Goal: Task Accomplishment & Management: Use online tool/utility

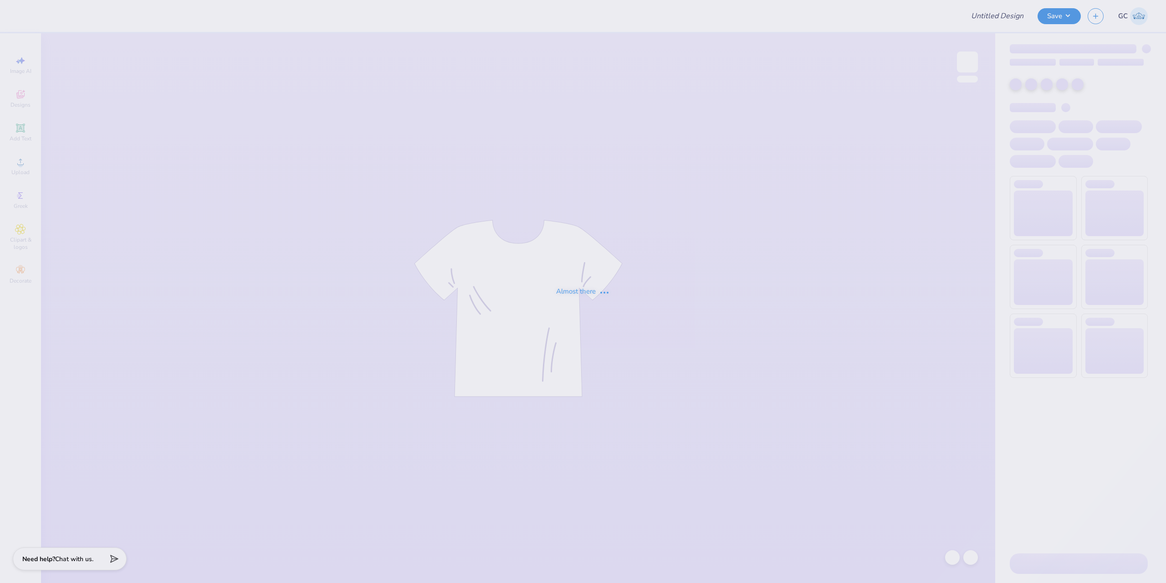
type input "PSA SHIRT"
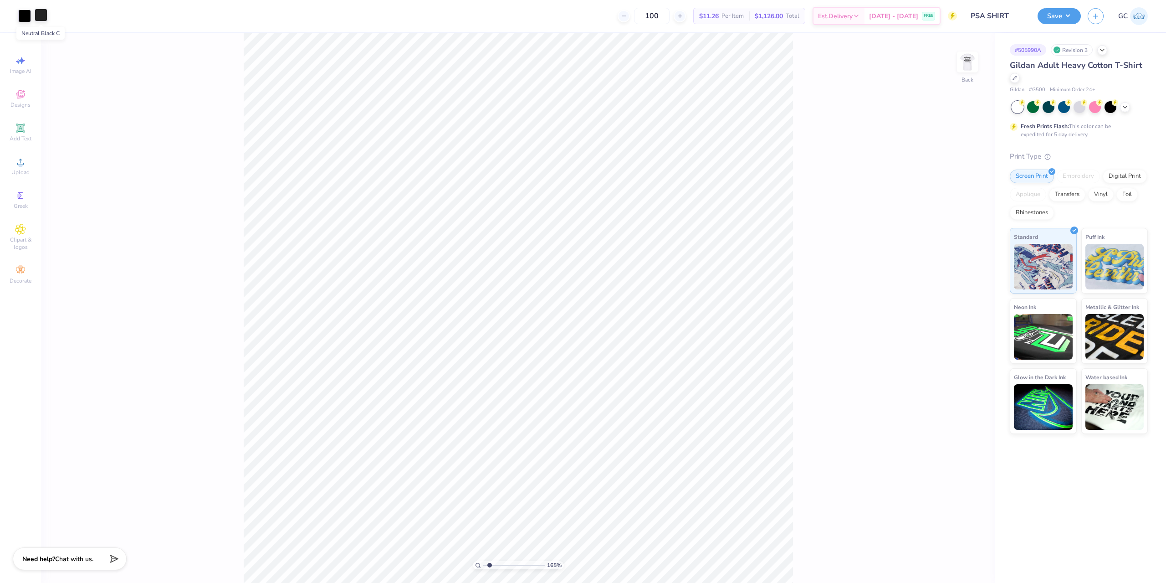
click at [41, 13] on div at bounding box center [41, 15] width 13 height 13
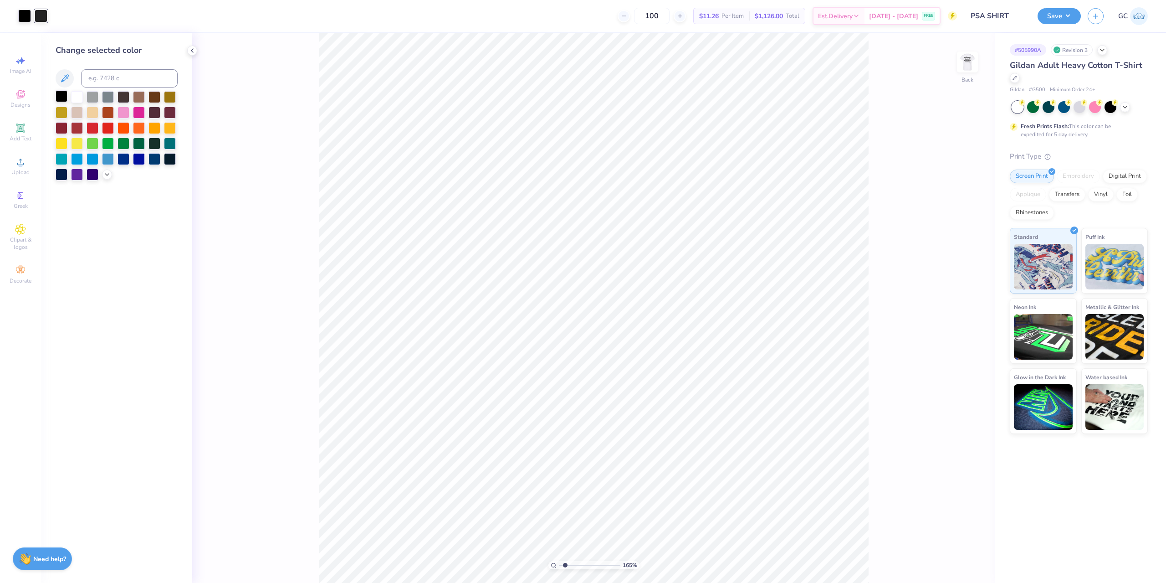
click at [59, 98] on div at bounding box center [62, 96] width 12 height 12
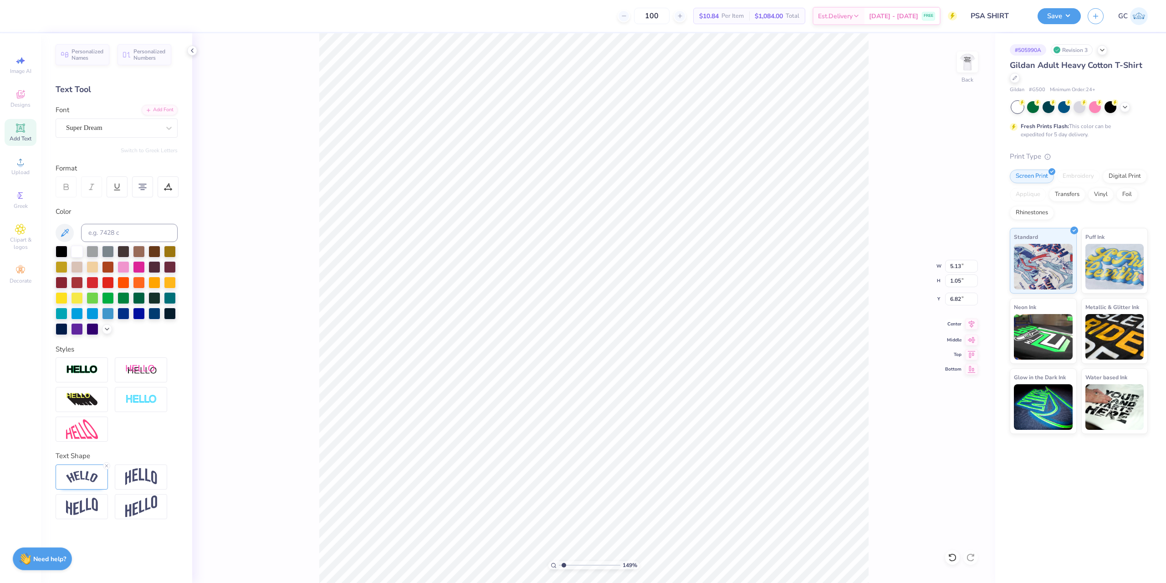
click at [971, 326] on icon at bounding box center [971, 323] width 13 height 11
type input "1.49212329151837"
type input "4.88"
type input "3.24"
type input "3.50"
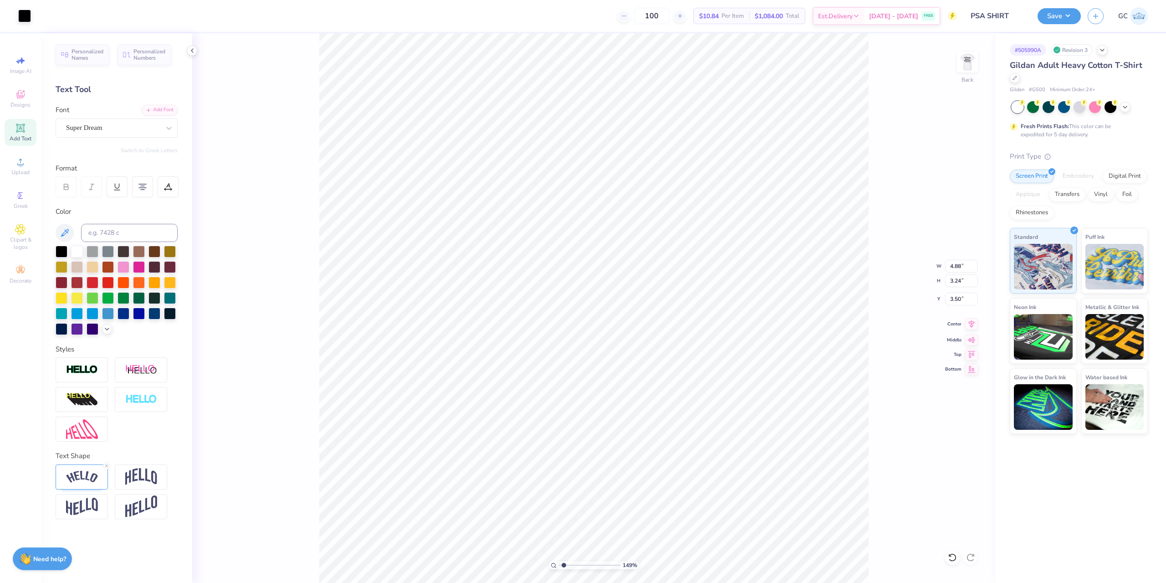
click at [970, 324] on icon at bounding box center [971, 323] width 13 height 11
type input "1.49212329151837"
type input "4.89"
type input "1.00"
type input "2.51"
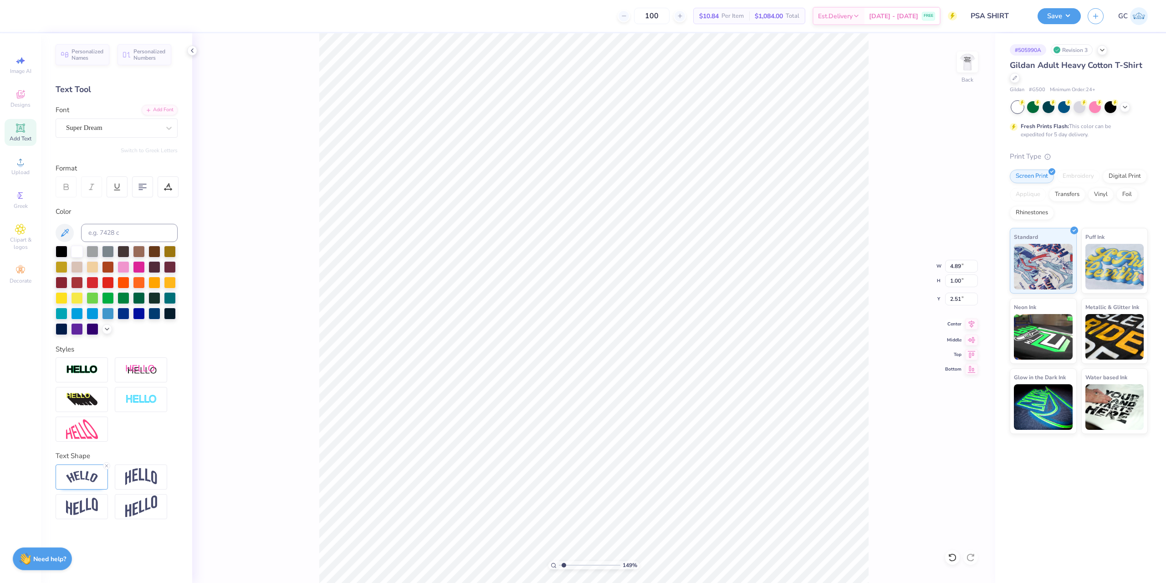
click at [972, 322] on icon at bounding box center [971, 323] width 13 height 11
click at [668, 405] on li "Group" at bounding box center [665, 407] width 72 height 18
type input "1.49212329151837"
drag, startPoint x: 967, startPoint y: 266, endPoint x: 949, endPoint y: 267, distance: 18.2
click at [949, 267] on input "5.13" at bounding box center [961, 266] width 33 height 13
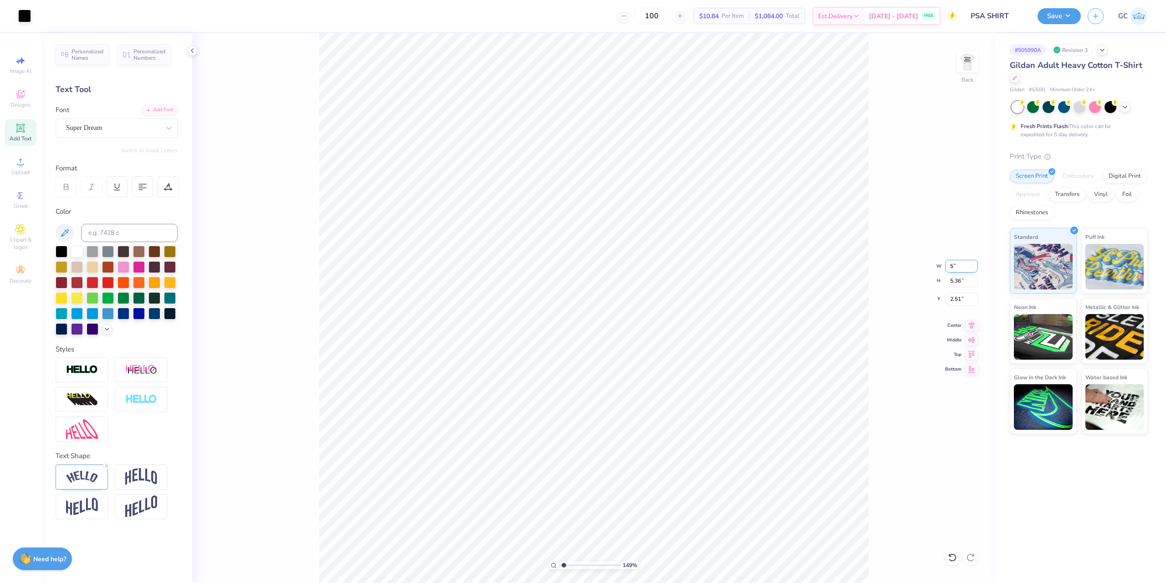
type input "5"
click at [958, 262] on input "5" at bounding box center [961, 266] width 33 height 13
type input "1.49212329151837"
click at [975, 267] on input "5.12" at bounding box center [961, 266] width 33 height 13
click at [975, 267] on input "5.11" at bounding box center [961, 266] width 33 height 13
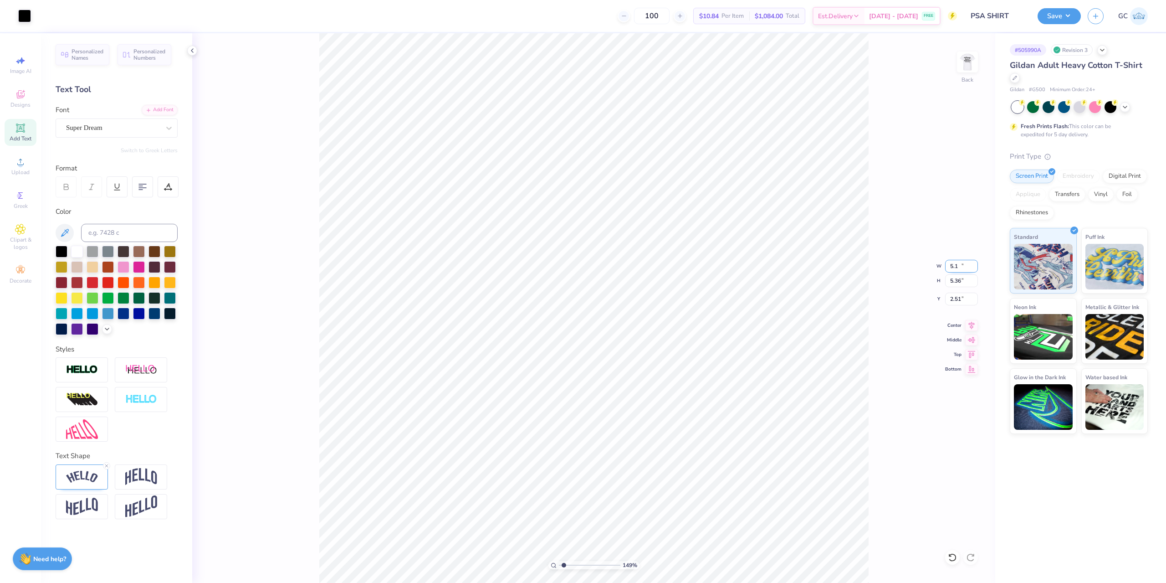
click at [975, 267] on input "5.1" at bounding box center [961, 266] width 33 height 13
click at [975, 267] on input "5.09" at bounding box center [961, 266] width 33 height 13
click at [975, 267] on input "5.08" at bounding box center [961, 266] width 33 height 13
click at [975, 267] on input "5.07" at bounding box center [961, 266] width 33 height 13
click at [975, 267] on input "5.06" at bounding box center [961, 266] width 33 height 13
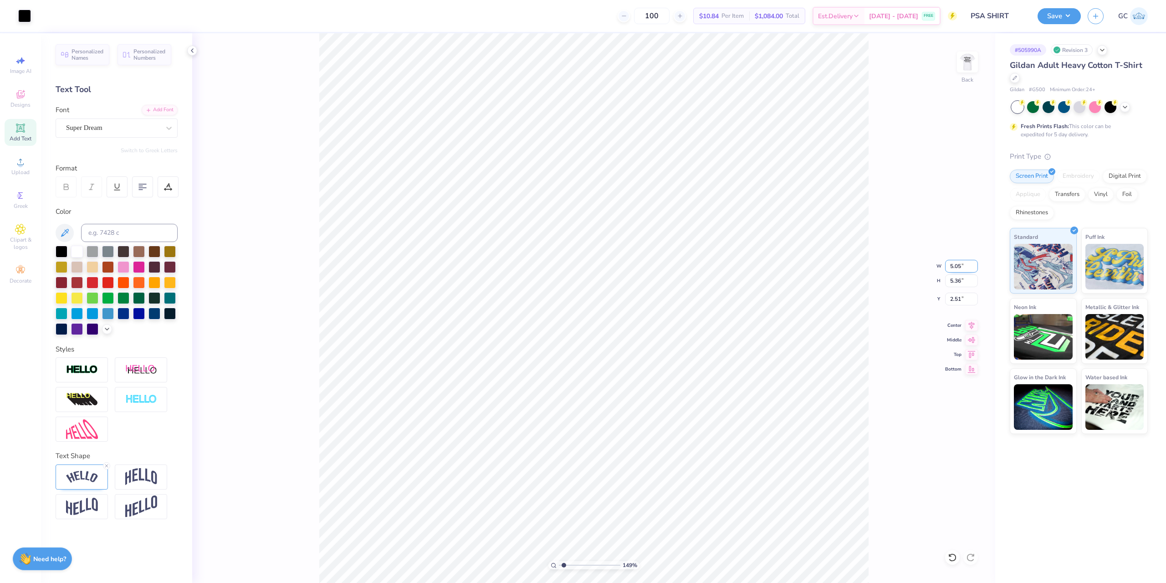
click at [975, 267] on input "5.05" at bounding box center [961, 266] width 33 height 13
click at [975, 267] on input "5.04" at bounding box center [961, 266] width 33 height 13
click at [975, 267] on input "5.03" at bounding box center [961, 266] width 33 height 13
click at [975, 267] on input "5.02" at bounding box center [961, 266] width 33 height 13
click at [975, 267] on input "5.01" at bounding box center [961, 266] width 33 height 13
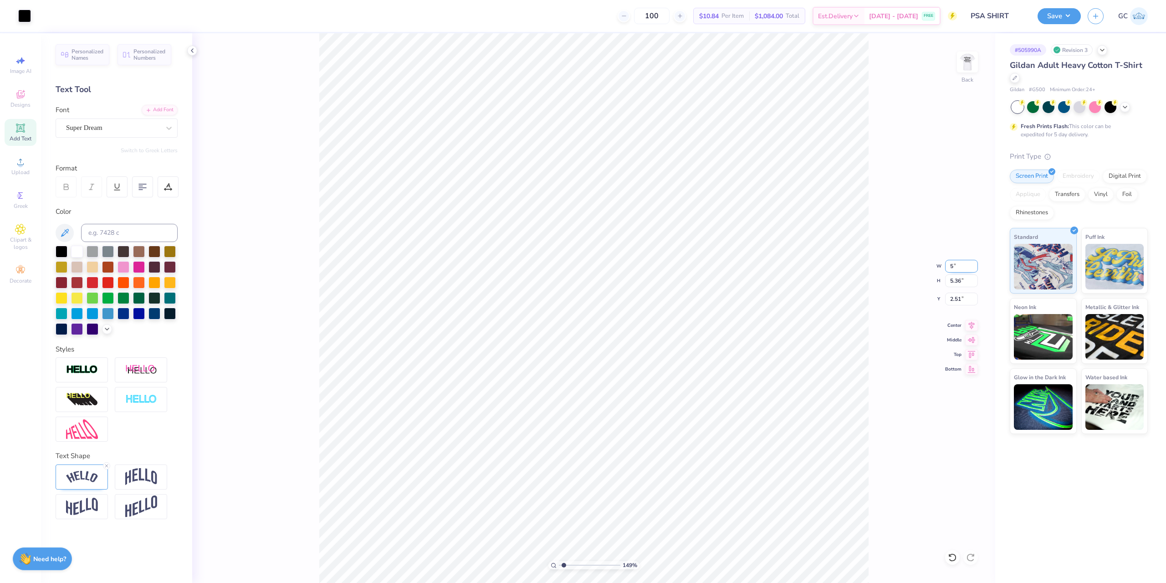
type input "5"
click at [975, 267] on input "5" at bounding box center [961, 266] width 33 height 13
click at [965, 265] on input "5" at bounding box center [961, 266] width 33 height 13
type input "1.49212329151837"
type input "5.00"
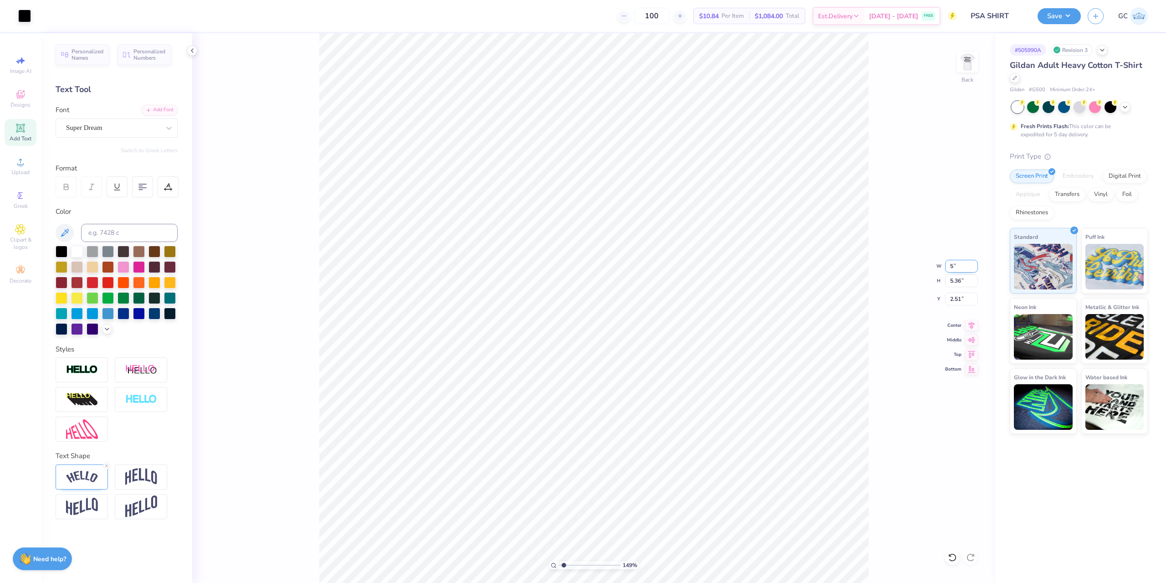
type input "5.23"
type input "2.57"
type input "1.49212329151837"
drag, startPoint x: 962, startPoint y: 301, endPoint x: 956, endPoint y: 301, distance: 5.9
click at [956, 301] on input "2.48" at bounding box center [961, 298] width 33 height 13
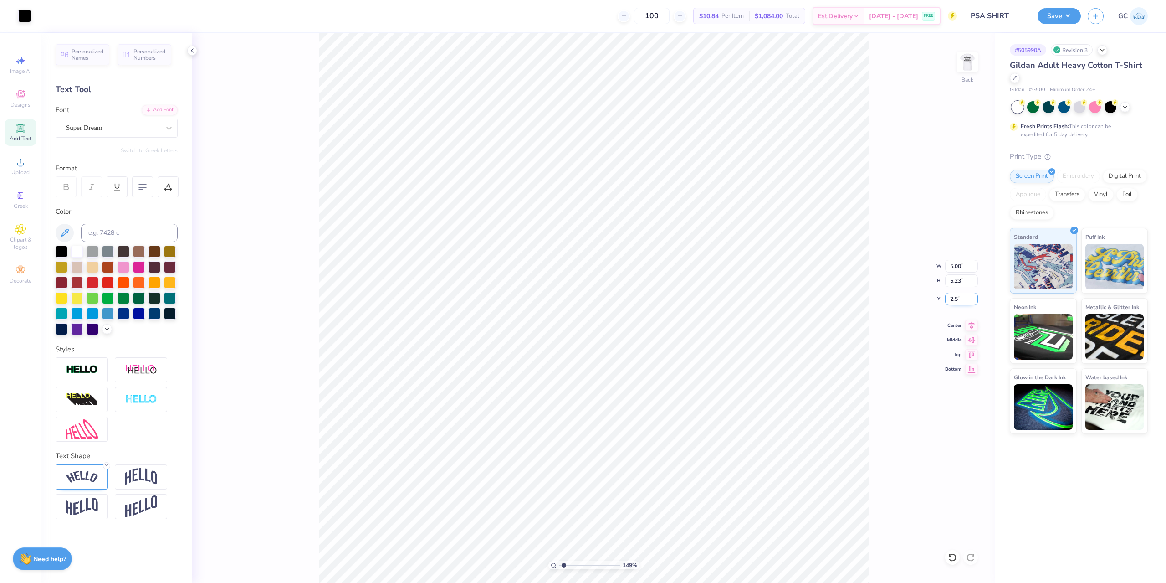
type input "2.5"
type input "1.49212329151837"
type input "2.50"
click at [959, 63] on img at bounding box center [967, 62] width 36 height 36
click at [645, 412] on li "Duplicate" at bounding box center [647, 412] width 72 height 18
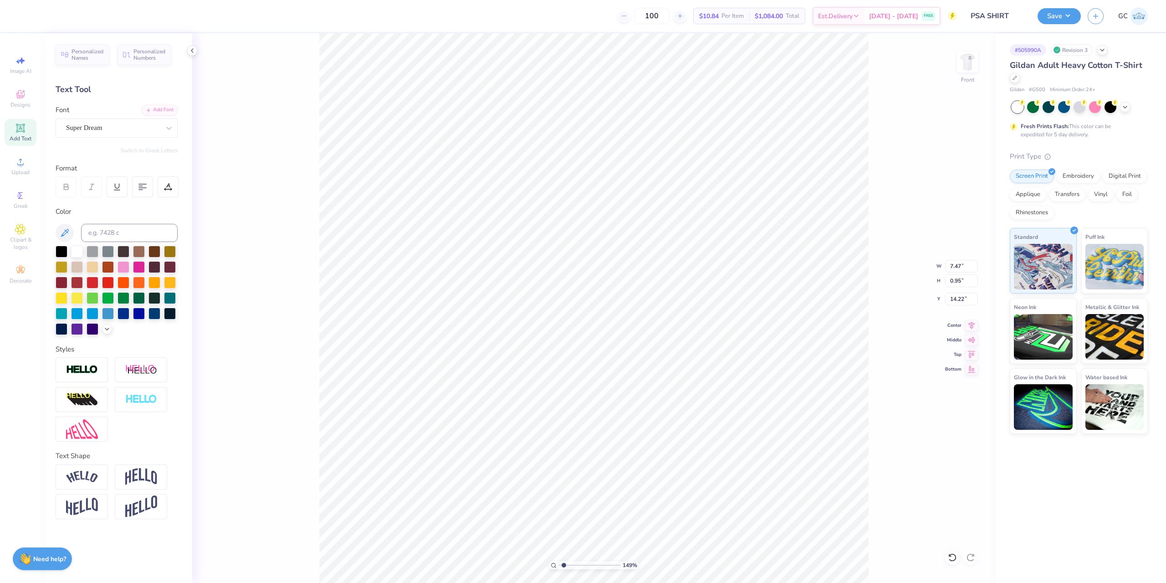
type input "1.49212329151837"
type input "14.22"
paste textarea "®"
type input "1.49212329151837"
type textarea "®"
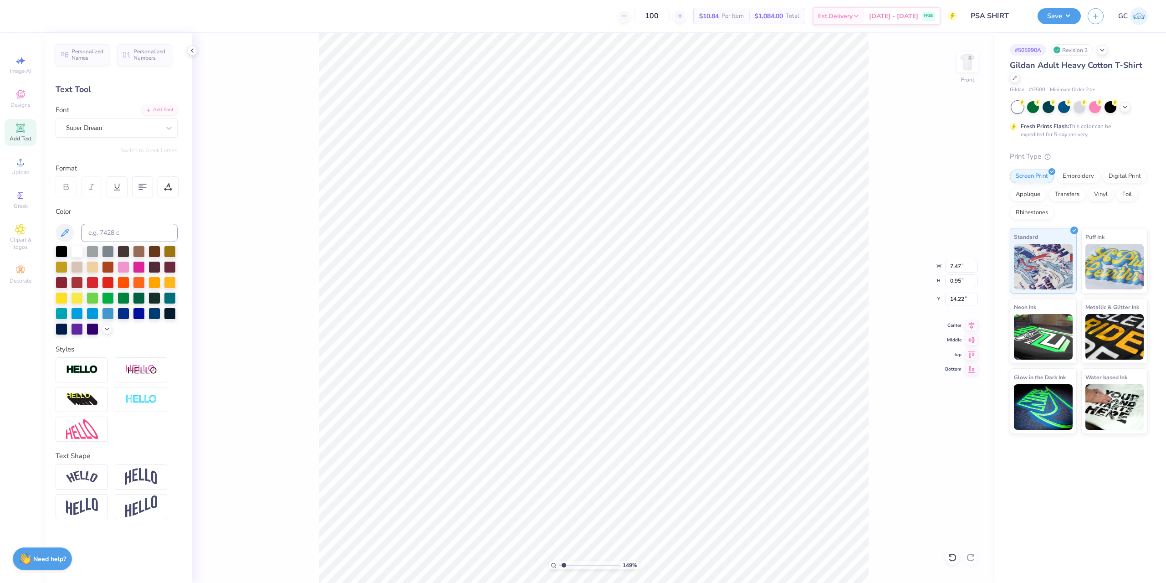
scroll to position [8, 1]
type input "3.00581987268405"
type input "0.45"
type input "0.46"
type input "14.70"
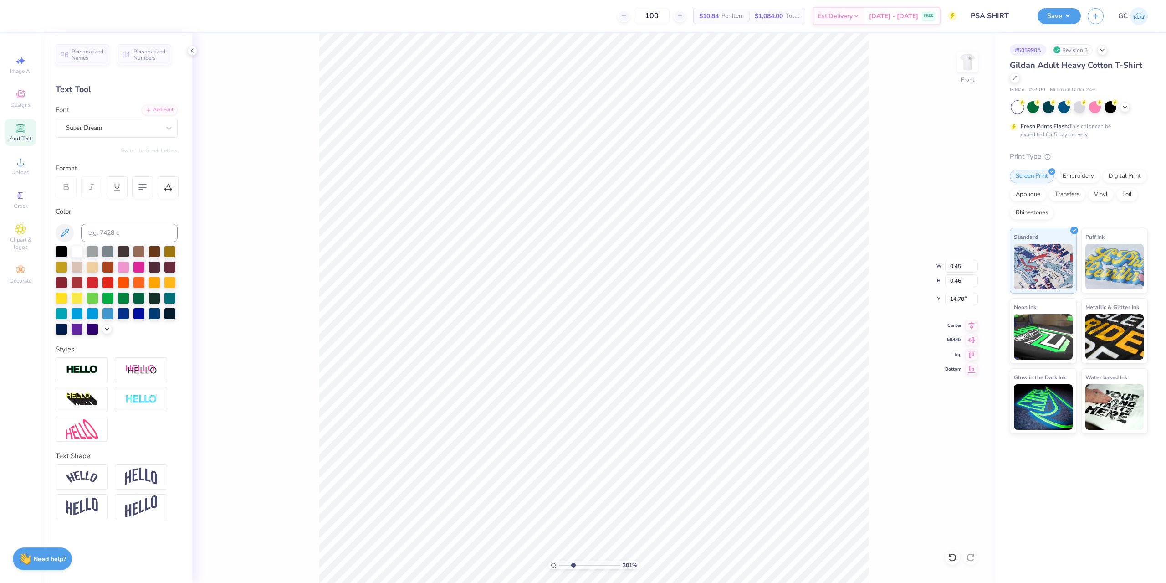
type input "3.00581987268405"
type input "12.92"
type input "4.05804149575103"
type input "1.79"
type input "2.73"
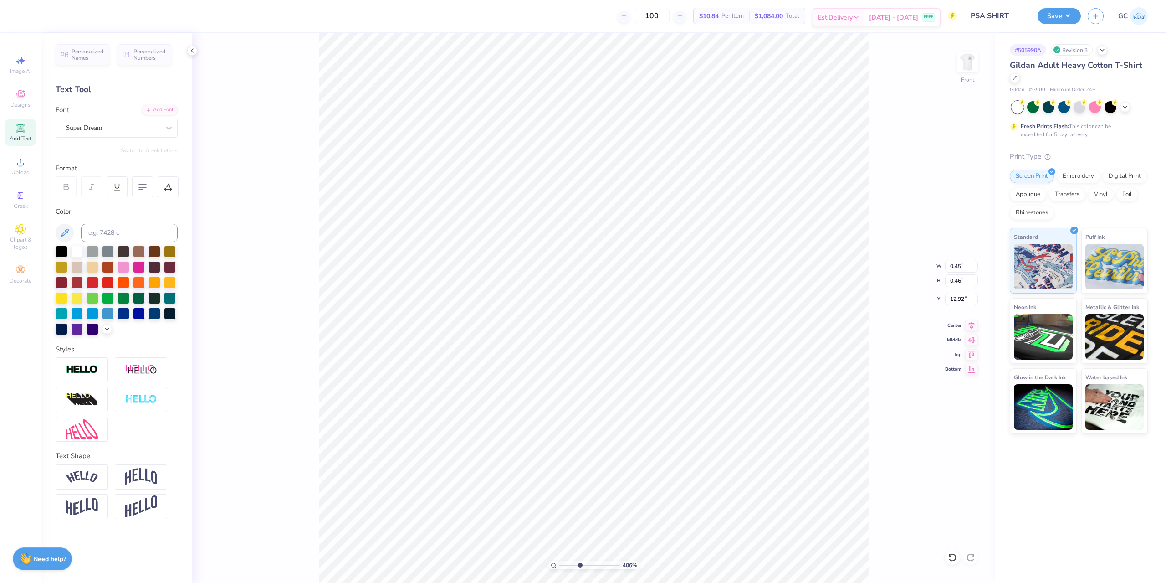
type input "13.31"
type input "4.05804149575103"
type input "1.98"
click at [712, 484] on li "Group" at bounding box center [715, 483] width 72 height 18
type input "4.05804149575103"
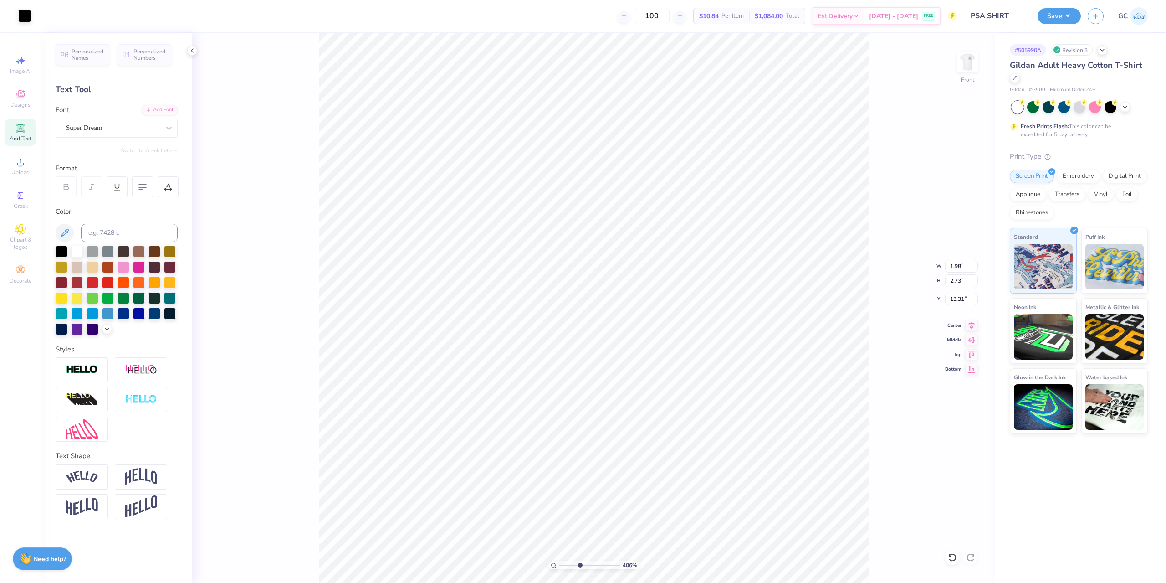
type input "2.17"
type input "4.05804149575103"
type input "14.16"
click at [954, 559] on icon at bounding box center [952, 557] width 9 height 9
type input "4.05804149575103"
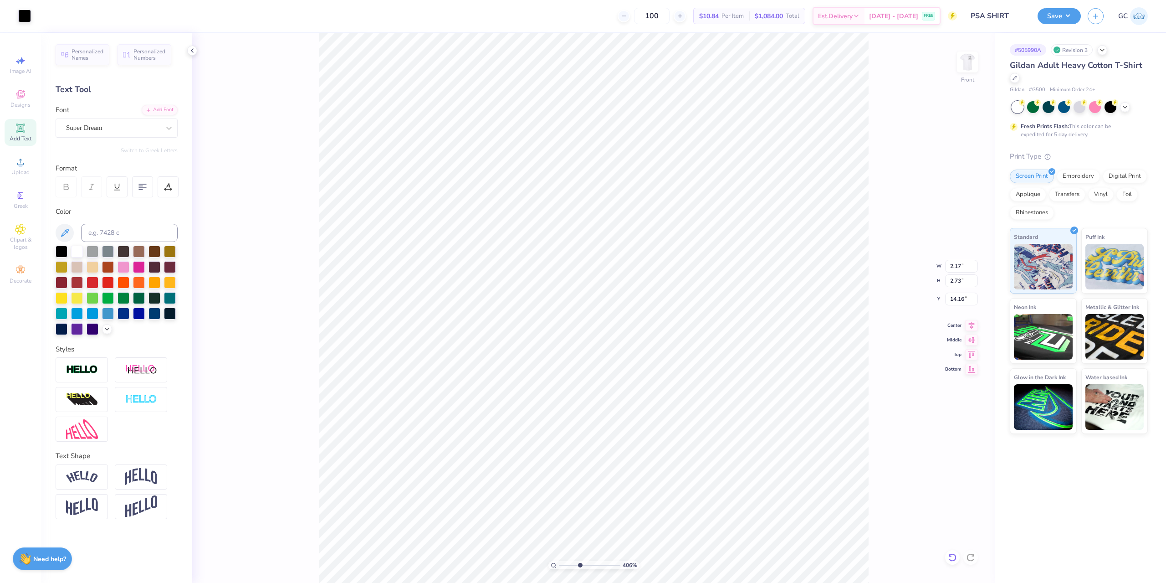
type input "13.31"
click at [828, 540] on li "Send to Back" at bounding box center [816, 545] width 72 height 18
click at [782, 433] on li "Group" at bounding box center [784, 437] width 72 height 18
type input "4.05804149575103"
type input "13.33"
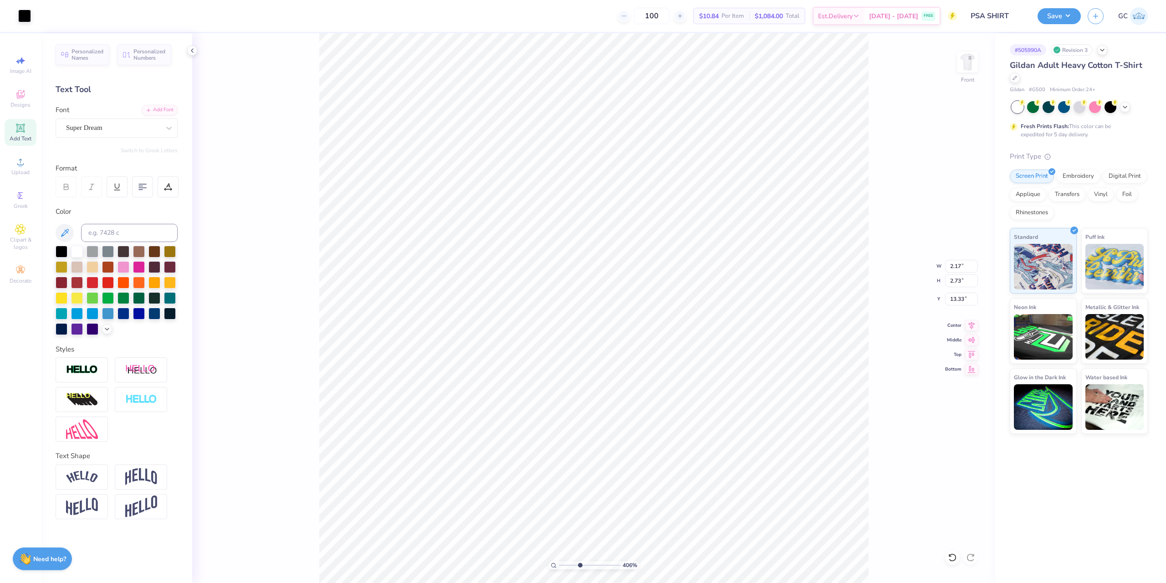
type input "4.05804149575103"
type input "0.45"
type input "0.46"
type input "12.92"
type input "4.05804149575103"
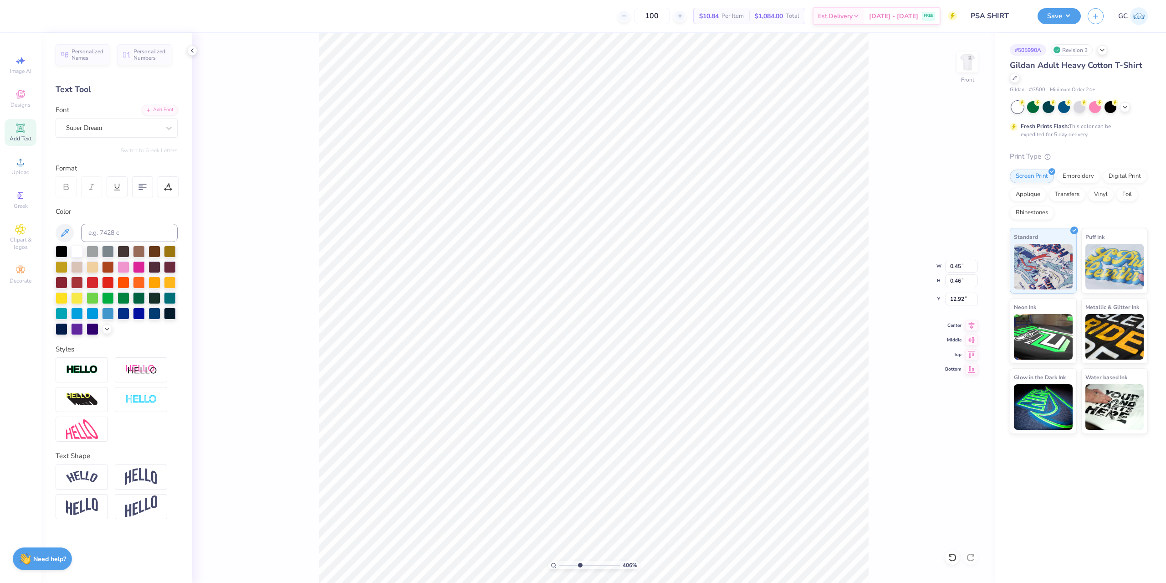
type input "13.22"
type input "4.05804149575103"
type input "2.17"
type input "2.73"
type input "13.33"
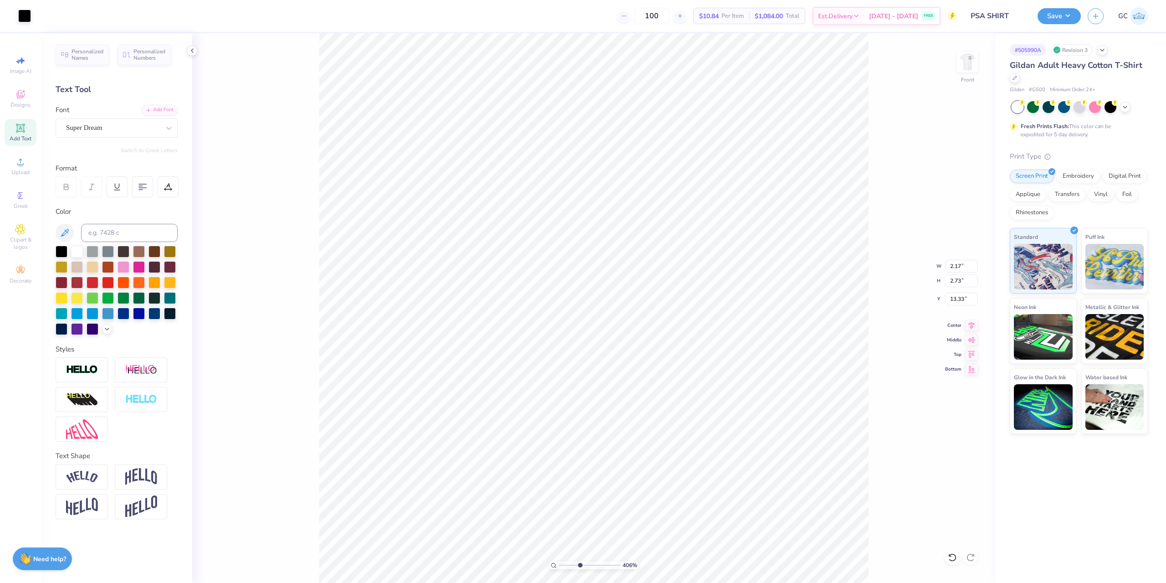
type input "4.05804149575103"
type input "13.10"
type input "1.10522621487156"
drag, startPoint x: 949, startPoint y: 267, endPoint x: 966, endPoint y: 266, distance: 16.5
click at [966, 266] on input "12.26" at bounding box center [961, 266] width 33 height 13
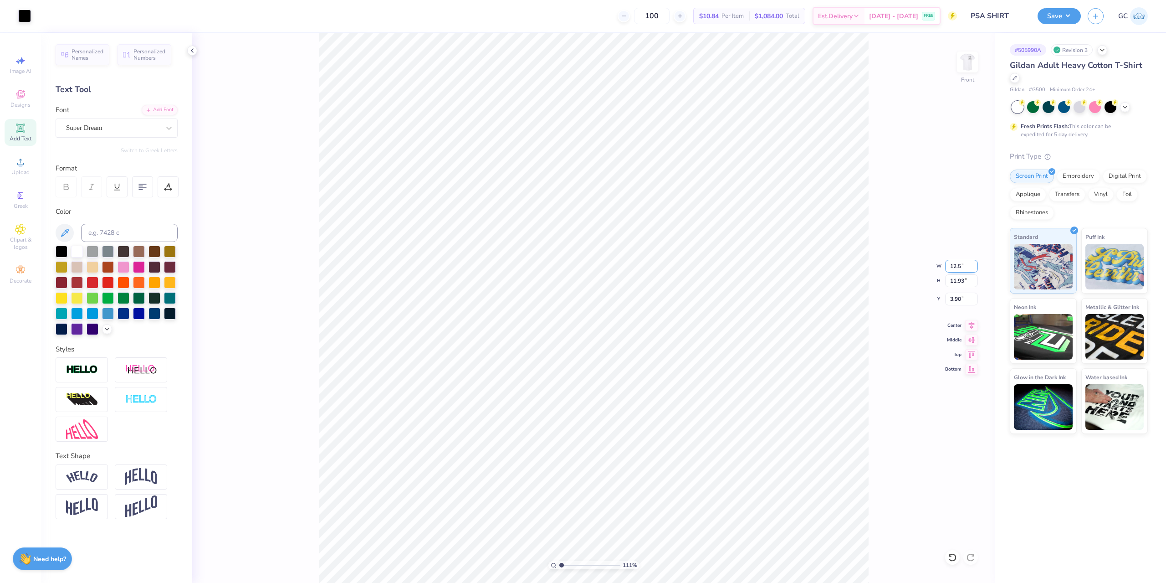
type input "12.5"
type input "1.10522621487156"
type input "12.50"
type input "12.16"
drag, startPoint x: 965, startPoint y: 297, endPoint x: 946, endPoint y: 298, distance: 19.2
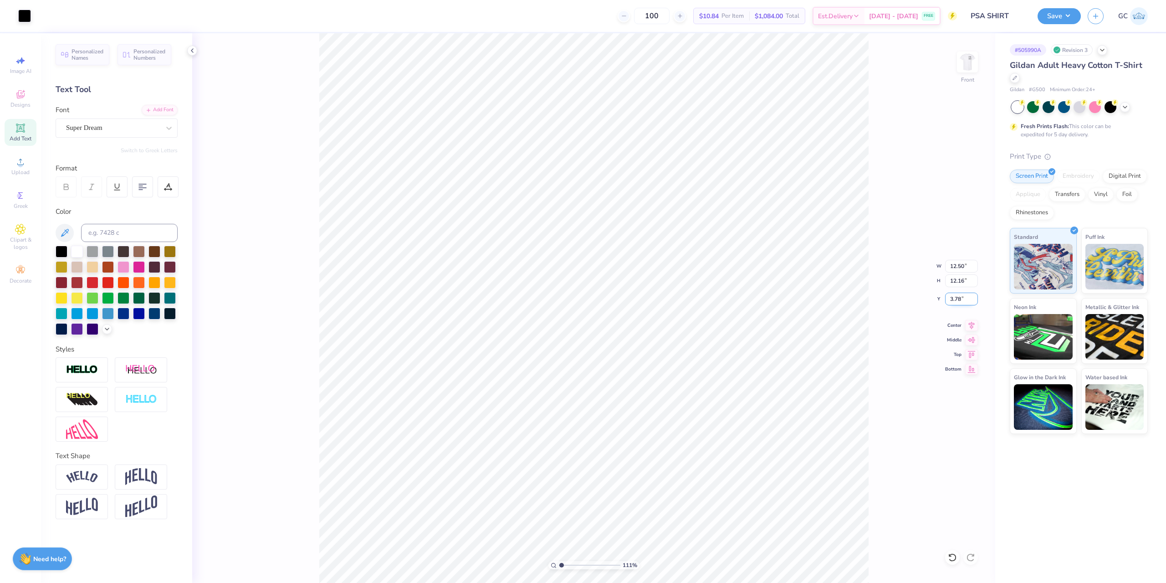
click at [946, 298] on input "3.78" at bounding box center [961, 298] width 33 height 13
type input "3"
type input "1.10522621487156"
type input "3.00"
click at [618, 416] on li "Ungroup" at bounding box center [620, 415] width 72 height 18
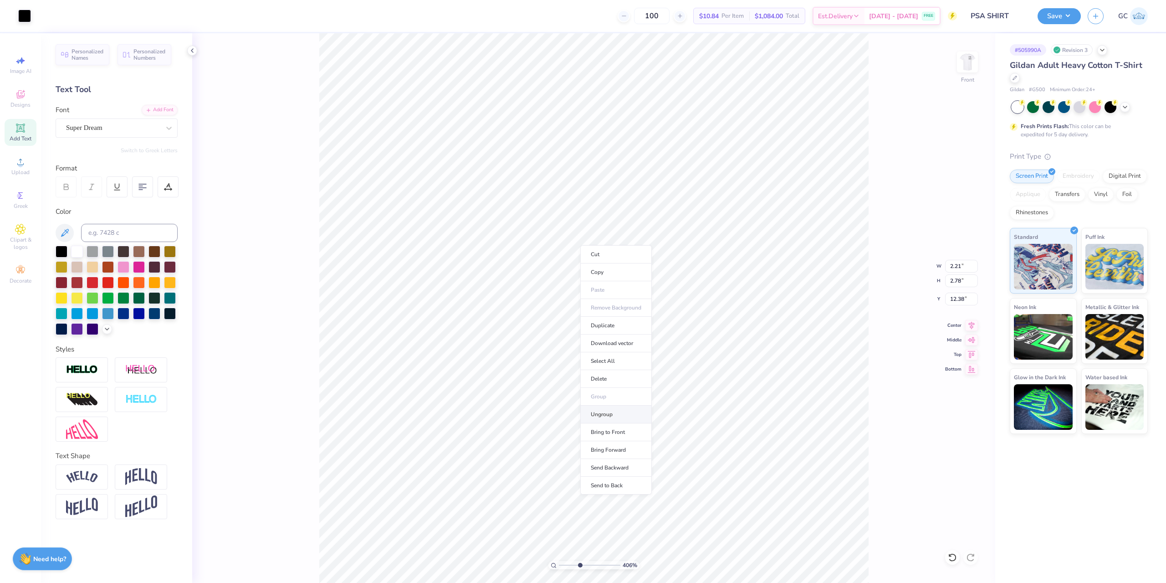
click at [603, 410] on li "Ungroup" at bounding box center [616, 414] width 72 height 18
click at [146, 131] on div "Super Dream" at bounding box center [113, 128] width 96 height 14
type input "4.05804149575103"
click at [106, 201] on div at bounding box center [116, 200] width 98 height 10
type input "[PERSON_NAME]"
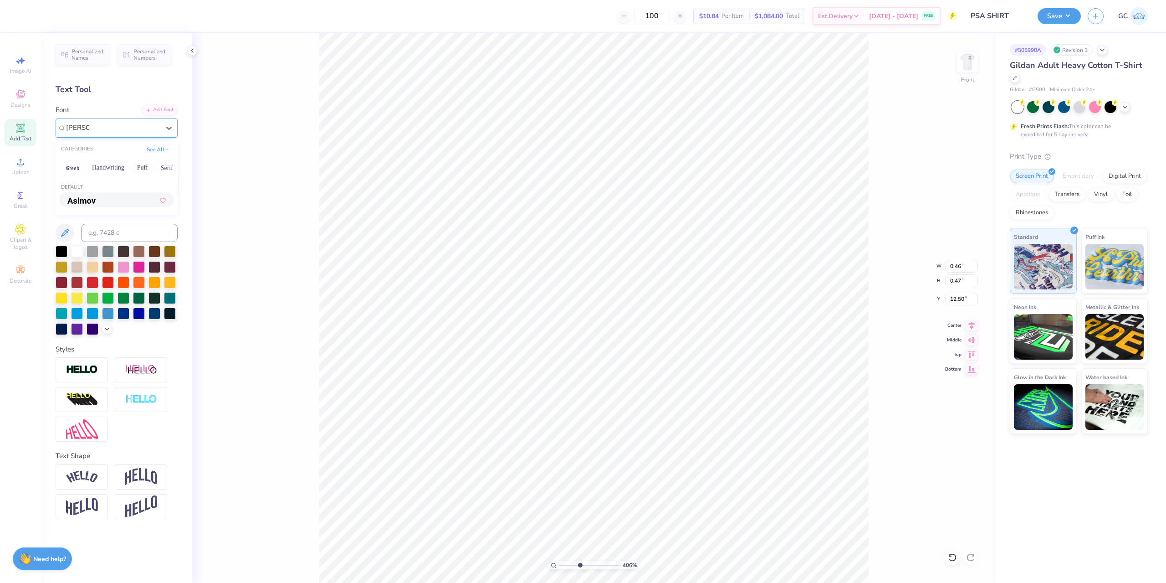
type input "4.05804149575103"
type input "0.49"
type input "12.49"
type input "4.05804149575103"
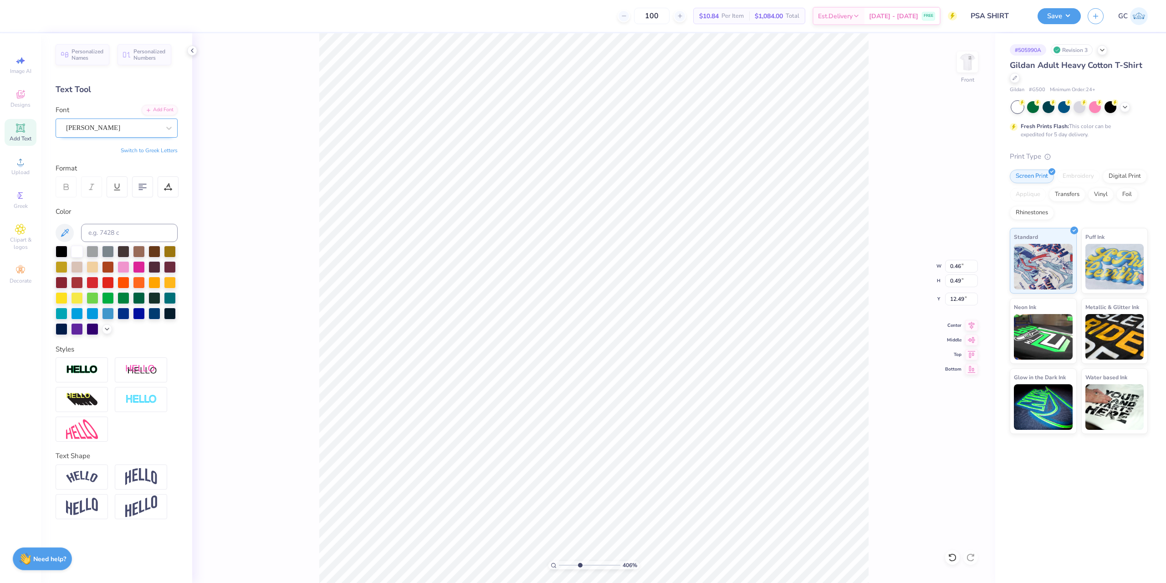
type input "12.44"
click at [975, 66] on img at bounding box center [967, 62] width 36 height 36
click at [1071, 10] on button "Save" at bounding box center [1059, 15] width 43 height 16
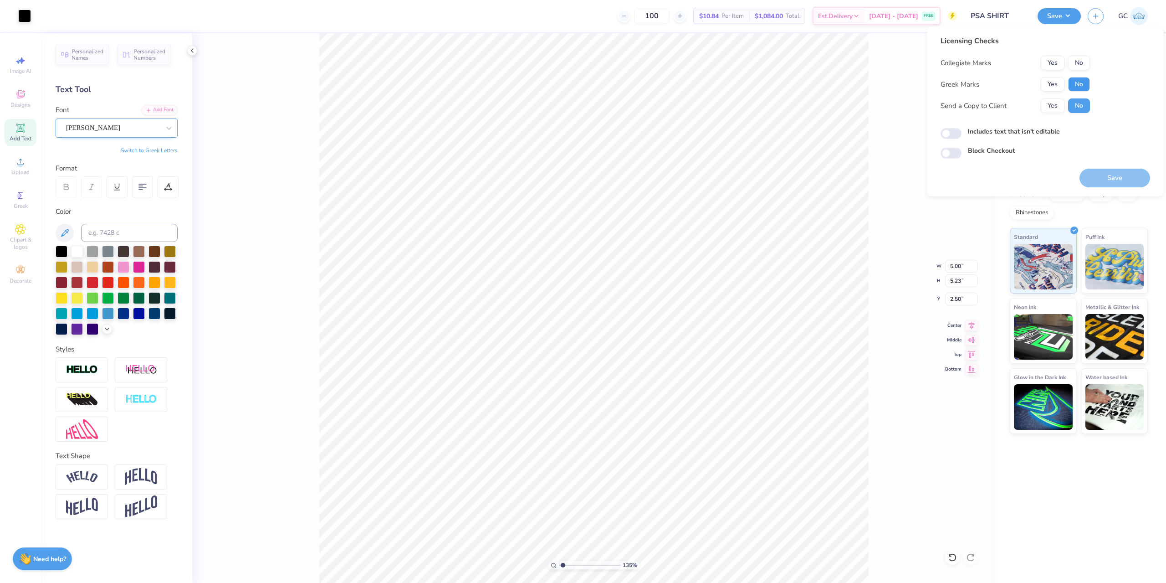
click at [1077, 90] on button "No" at bounding box center [1079, 84] width 22 height 15
click at [1054, 62] on button "Yes" at bounding box center [1053, 63] width 24 height 15
click at [1117, 175] on button "Save" at bounding box center [1115, 178] width 71 height 19
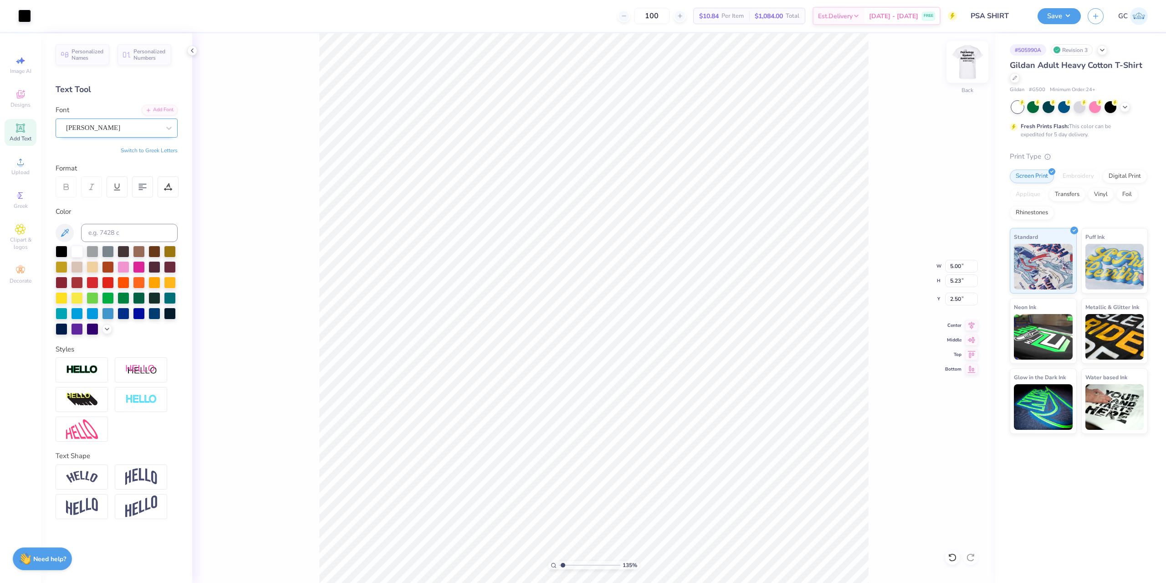
click at [973, 62] on img at bounding box center [967, 62] width 36 height 36
type input "1.35006143669128"
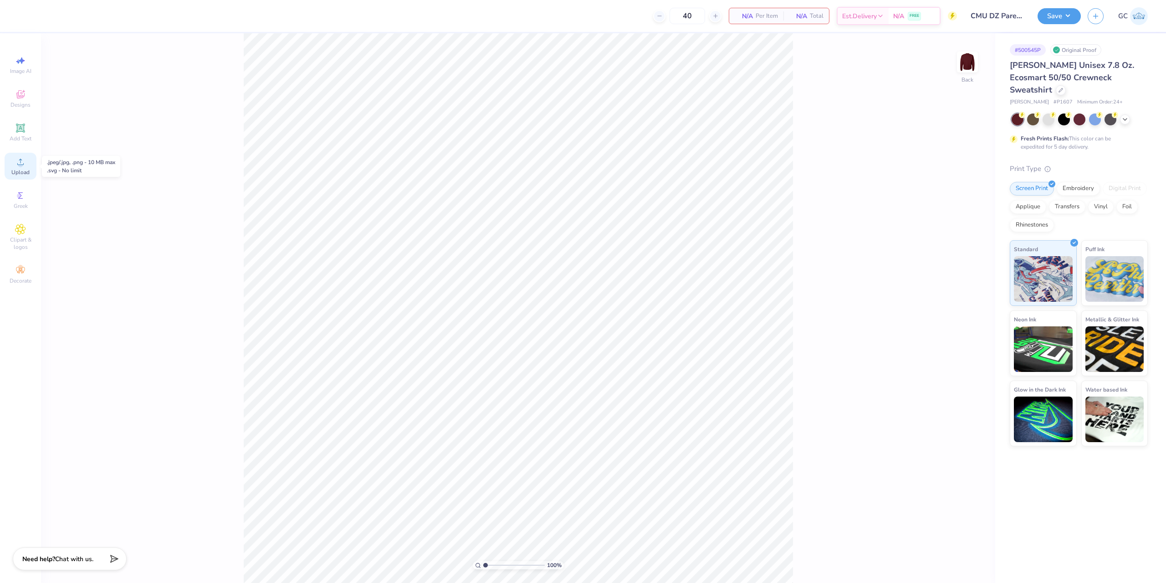
click at [22, 168] on div "Upload" at bounding box center [21, 166] width 32 height 27
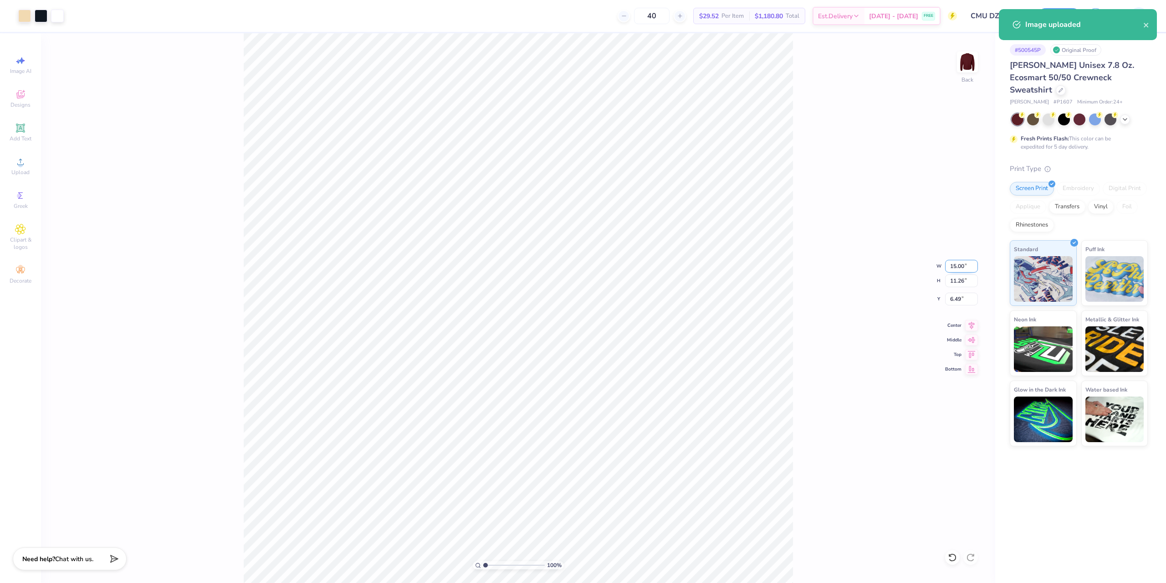
drag, startPoint x: 952, startPoint y: 267, endPoint x: 965, endPoint y: 268, distance: 12.8
click at [965, 268] on input "15.00" at bounding box center [961, 266] width 33 height 13
drag, startPoint x: 950, startPoint y: 267, endPoint x: 965, endPoint y: 266, distance: 14.6
click at [965, 266] on input "15.00" at bounding box center [961, 266] width 33 height 13
type input "12.50"
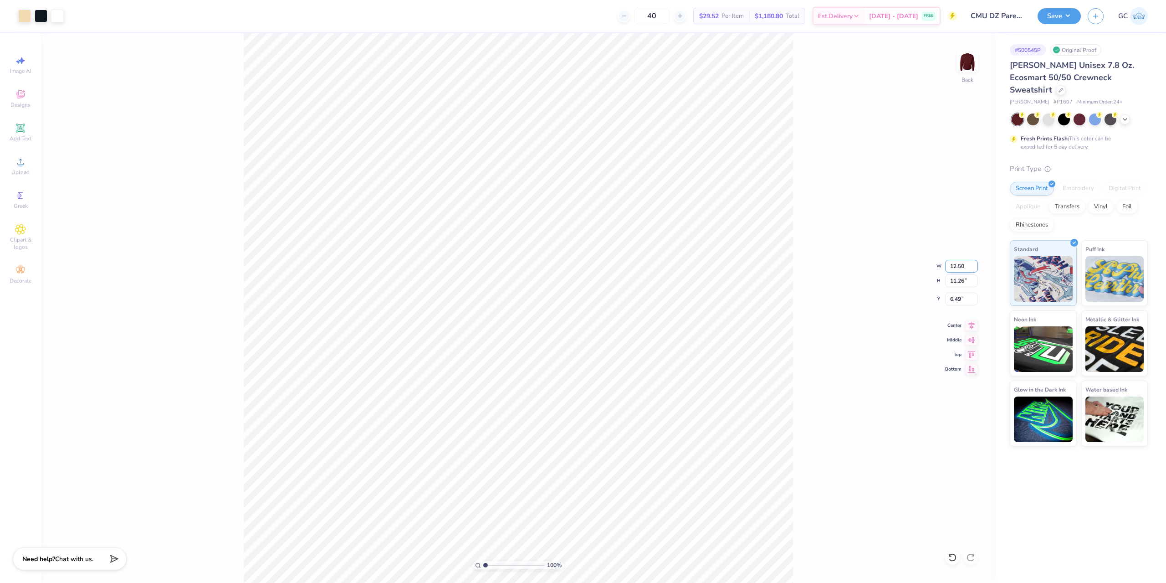
type input "9.39"
click at [964, 300] on input "7.43" at bounding box center [961, 298] width 33 height 13
type input "3.00"
click at [42, 19] on div at bounding box center [41, 15] width 13 height 13
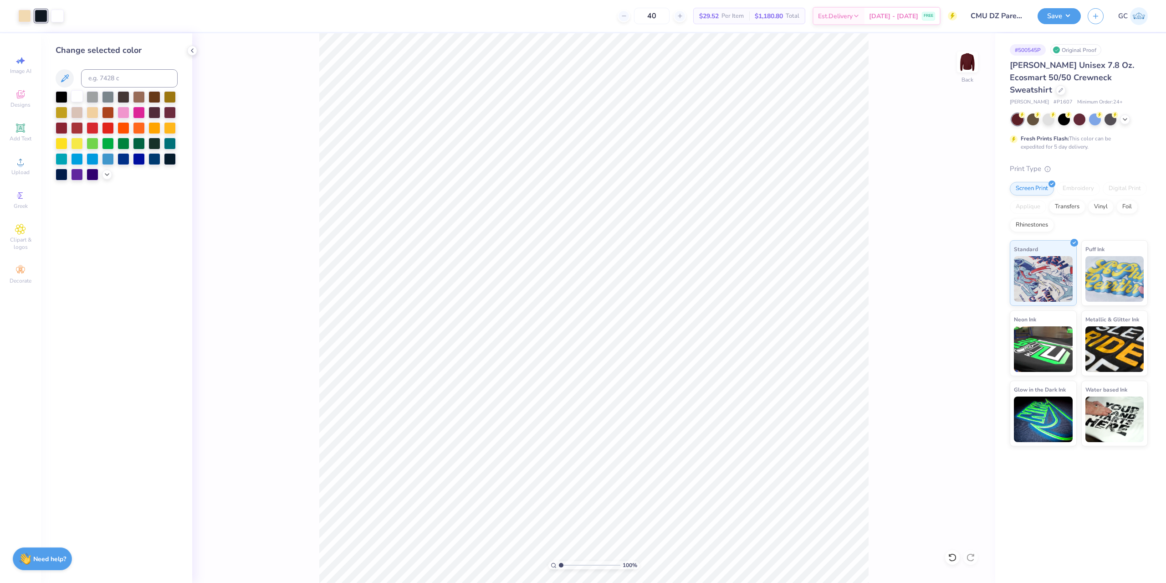
click at [78, 96] on div at bounding box center [77, 96] width 12 height 12
click at [277, 209] on div "100 % Back" at bounding box center [593, 307] width 803 height 549
click at [35, 16] on div at bounding box center [41, 16] width 13 height 13
click at [25, 19] on div at bounding box center [24, 15] width 13 height 13
click at [80, 113] on div at bounding box center [77, 112] width 12 height 12
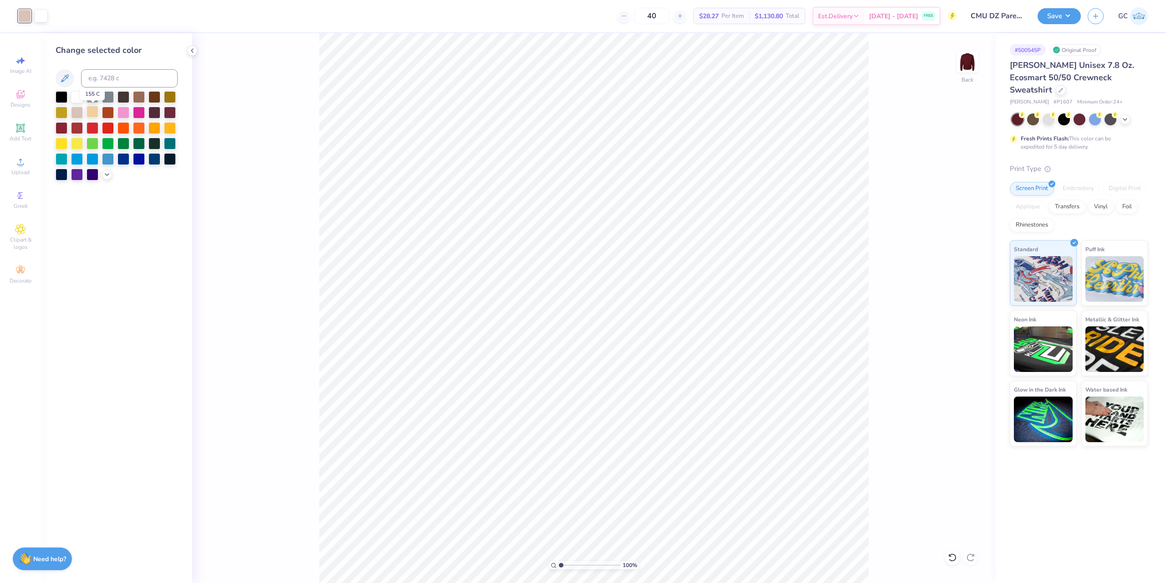
click at [92, 113] on div at bounding box center [93, 112] width 12 height 12
click at [156, 127] on div at bounding box center [155, 127] width 12 height 12
click at [170, 130] on div at bounding box center [170, 127] width 12 height 12
click at [26, 16] on div at bounding box center [24, 16] width 13 height 13
click at [117, 80] on input at bounding box center [129, 78] width 97 height 18
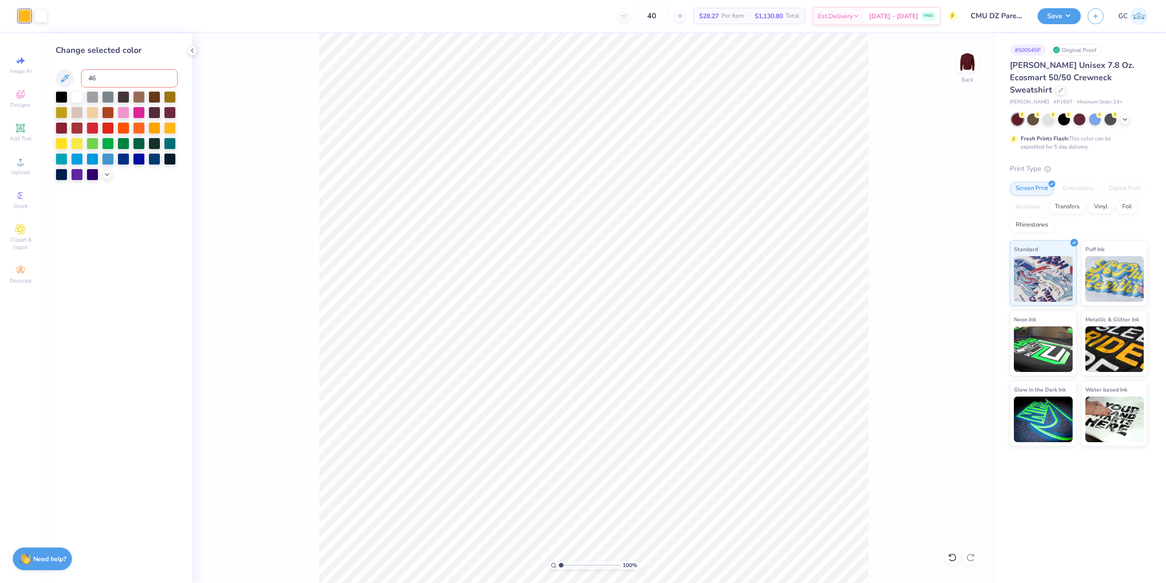
type input "467"
drag, startPoint x: 21, startPoint y: 17, endPoint x: 111, endPoint y: 70, distance: 104.1
click at [21, 17] on div at bounding box center [24, 16] width 13 height 13
click at [114, 72] on input at bounding box center [129, 78] width 97 height 18
type input "726"
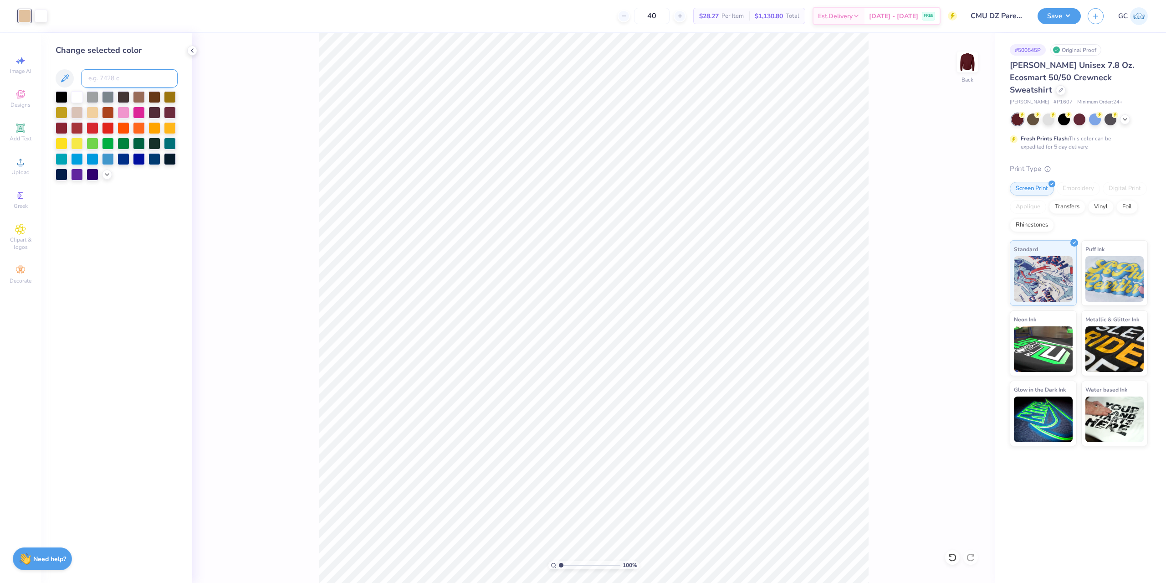
click at [103, 76] on input at bounding box center [129, 78] width 97 height 18
type input "465"
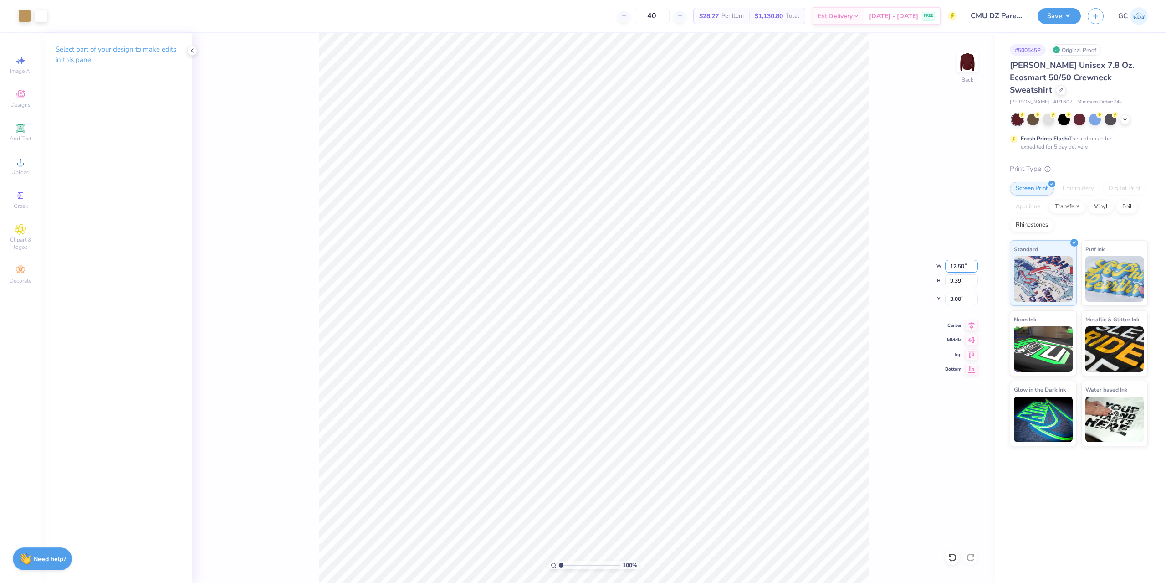
drag, startPoint x: 951, startPoint y: 268, endPoint x: 965, endPoint y: 267, distance: 14.2
click at [965, 267] on input "12.50" at bounding box center [961, 266] width 33 height 13
type input "12.00"
type input "9.01"
drag, startPoint x: 966, startPoint y: 299, endPoint x: 950, endPoint y: 299, distance: 15.9
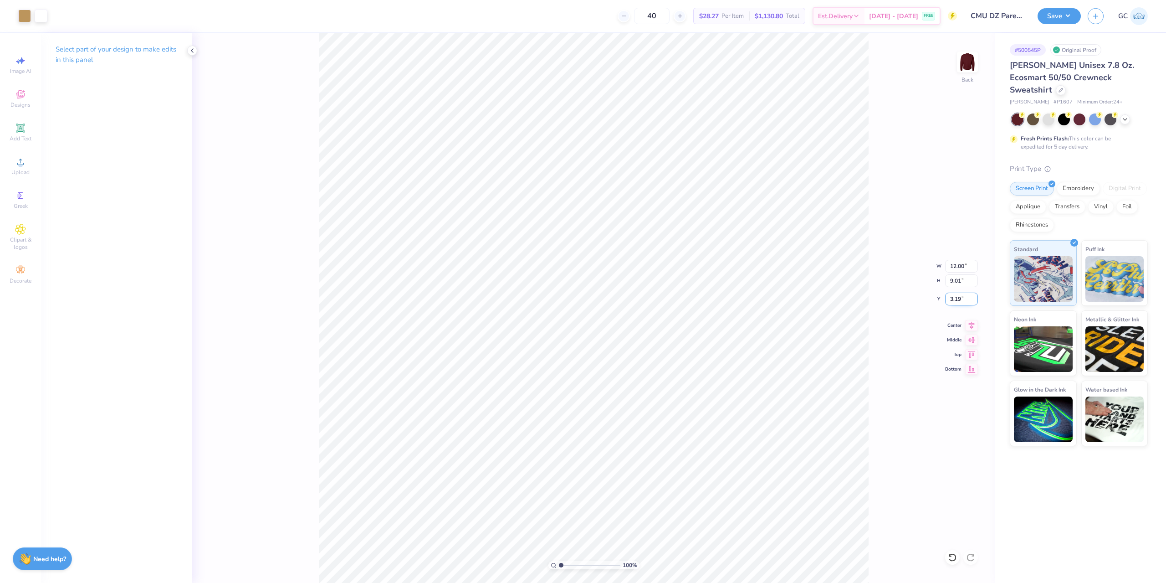
click at [950, 299] on input "3.19" at bounding box center [961, 298] width 33 height 13
type input "3.00"
click at [1069, 18] on button "Save" at bounding box center [1059, 15] width 43 height 16
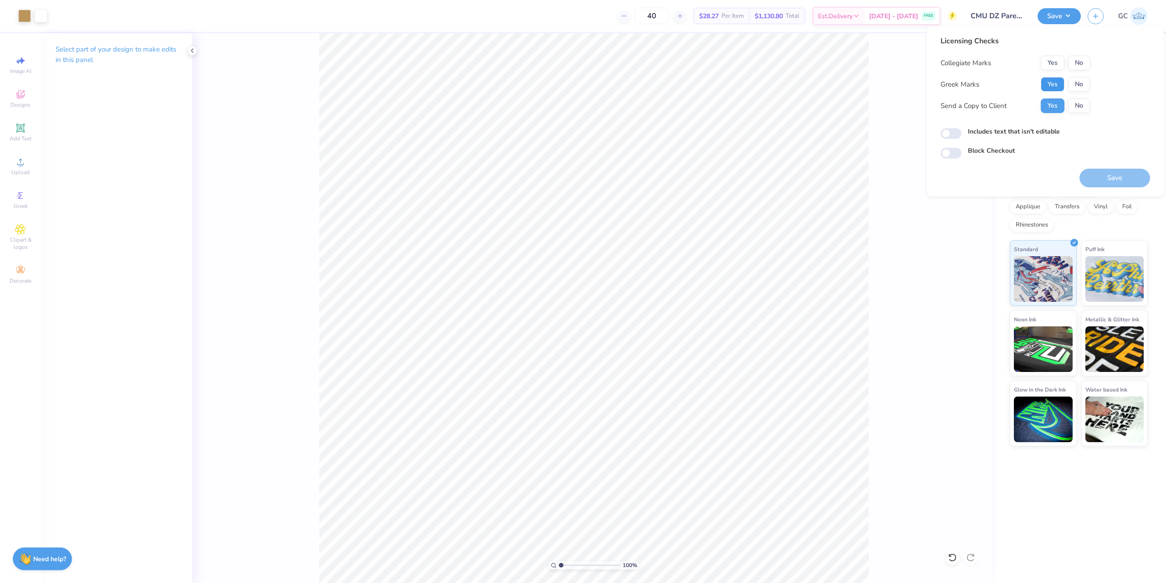
click at [1055, 79] on button "Yes" at bounding box center [1053, 84] width 24 height 15
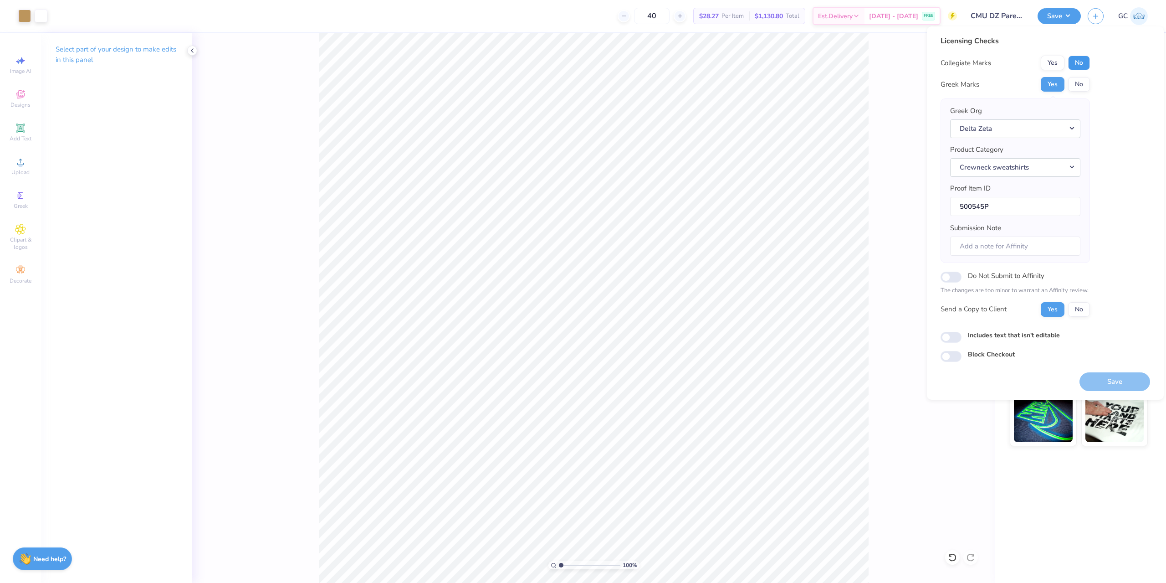
click at [1082, 60] on button "No" at bounding box center [1079, 63] width 22 height 15
click at [1116, 379] on button "Save" at bounding box center [1115, 381] width 71 height 19
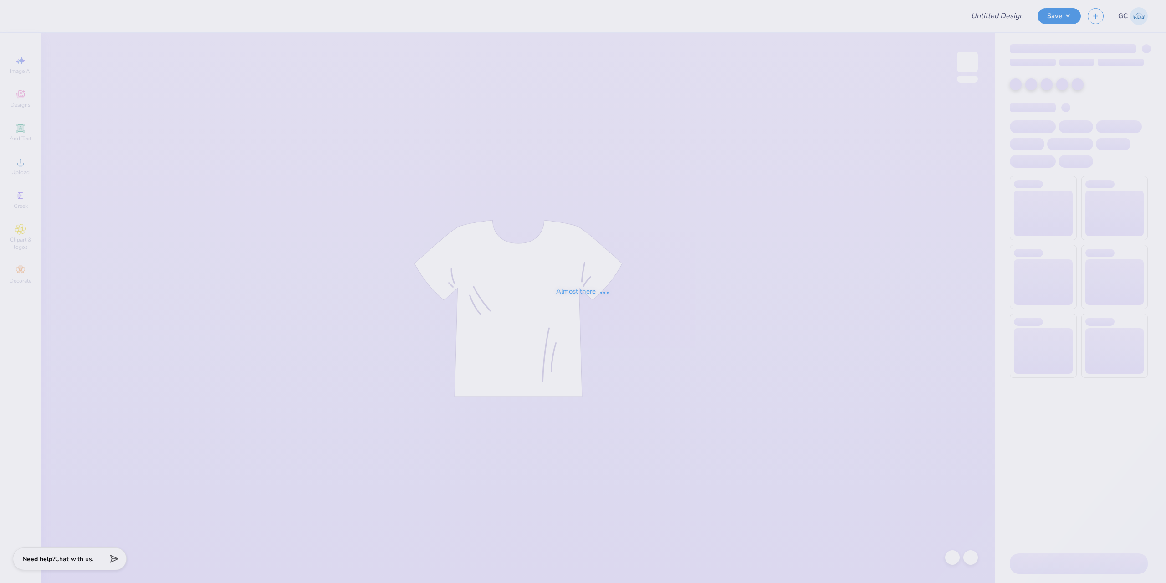
type input "CMU DZ Parents Weekend"
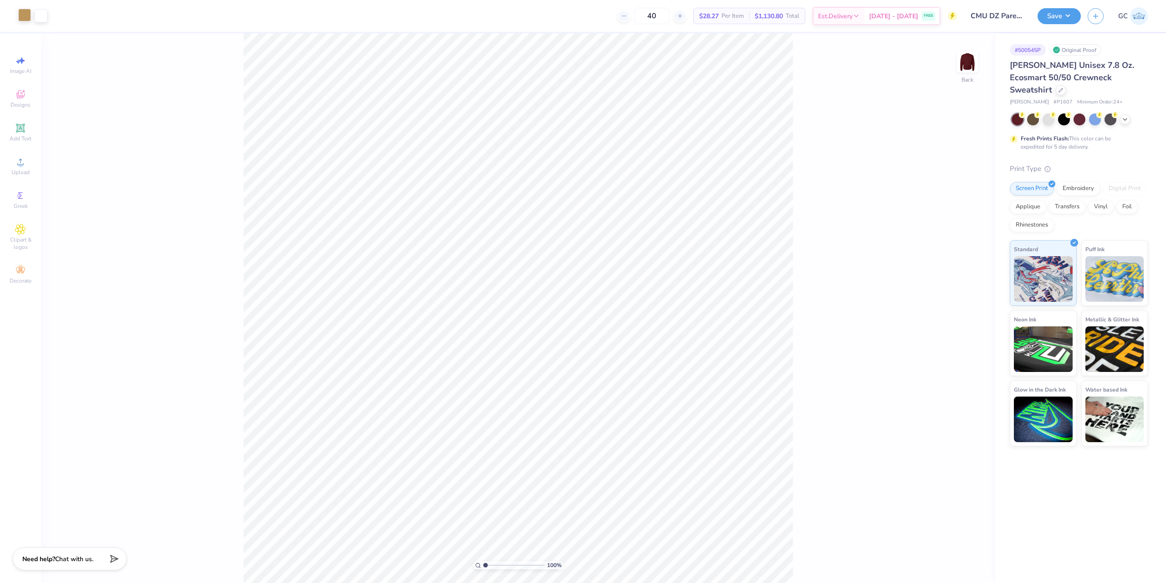
click at [21, 18] on div at bounding box center [24, 15] width 13 height 13
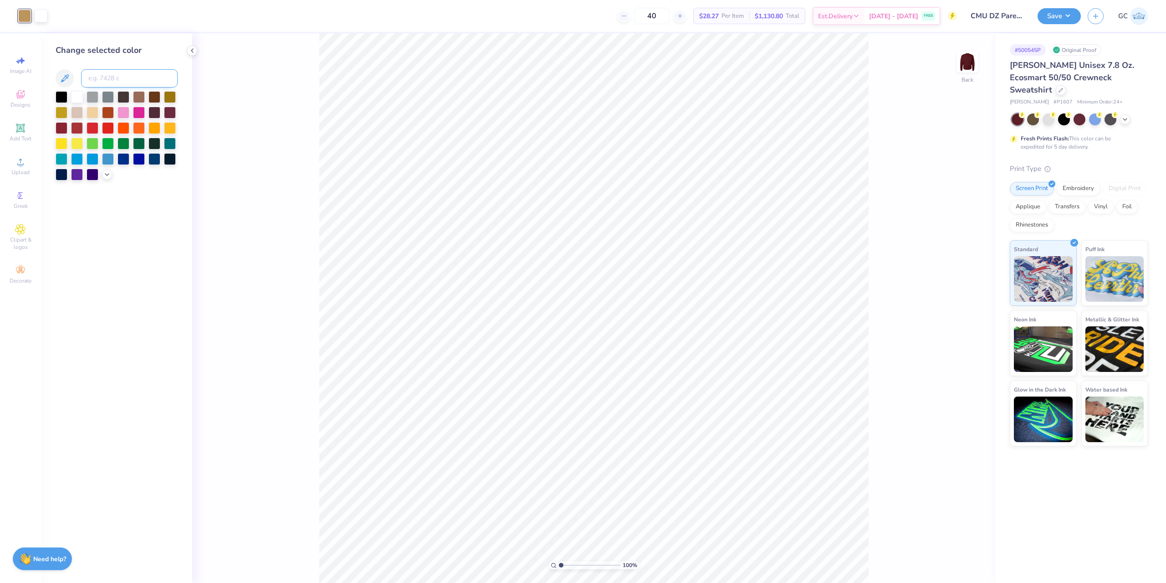
click at [115, 75] on input at bounding box center [129, 78] width 97 height 18
type input "155"
click at [1061, 10] on button "Save" at bounding box center [1059, 15] width 43 height 16
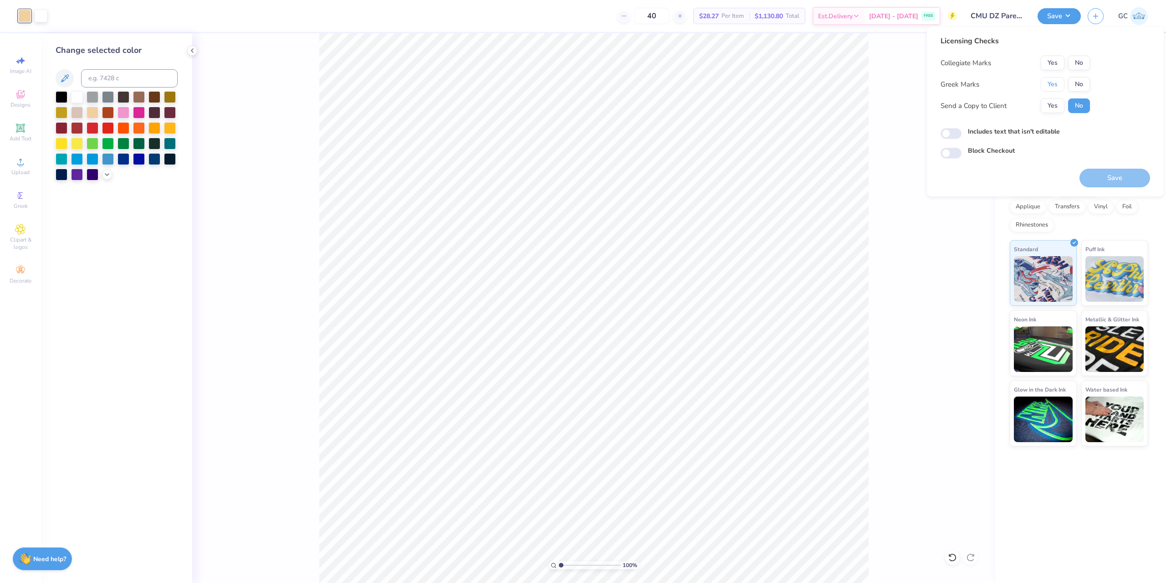
drag, startPoint x: 1061, startPoint y: 87, endPoint x: 1080, endPoint y: 72, distance: 24.1
click at [1060, 86] on button "Yes" at bounding box center [1053, 84] width 24 height 15
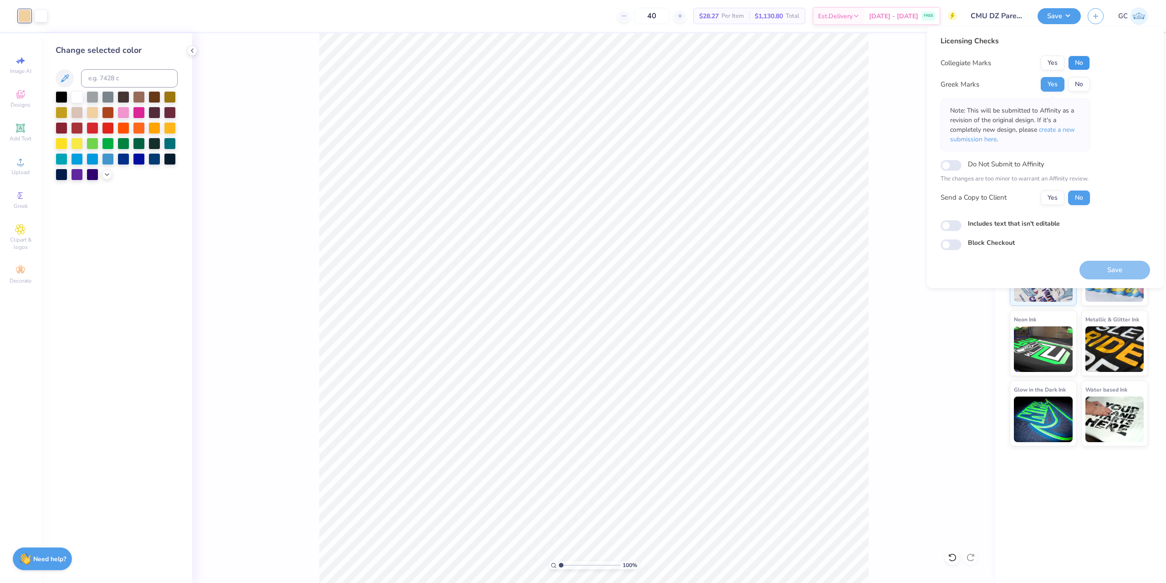
click at [1083, 60] on button "No" at bounding box center [1079, 63] width 22 height 15
click at [1121, 268] on button "Save" at bounding box center [1115, 270] width 71 height 19
